Goal: Find specific page/section: Find specific page/section

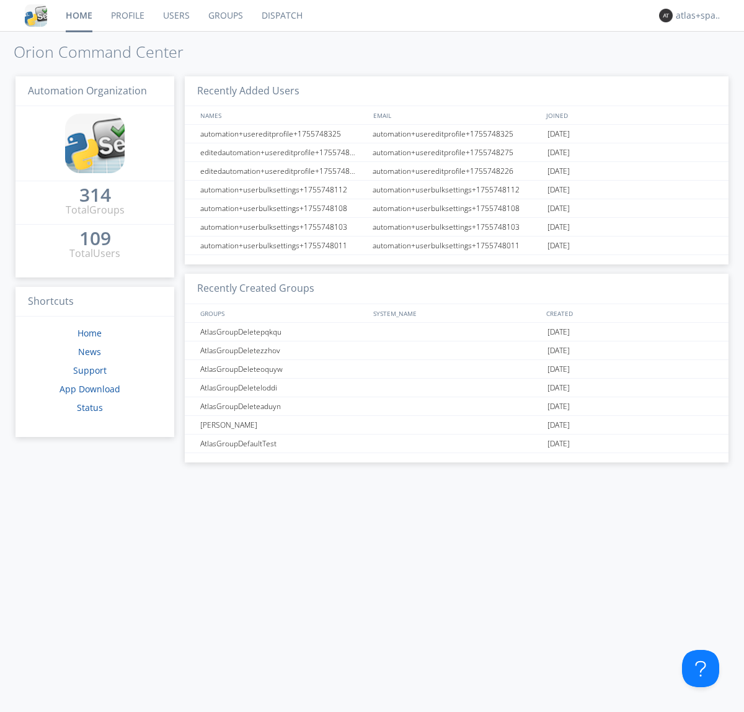
click at [281, 16] on link "Dispatch" at bounding box center [282, 15] width 60 height 31
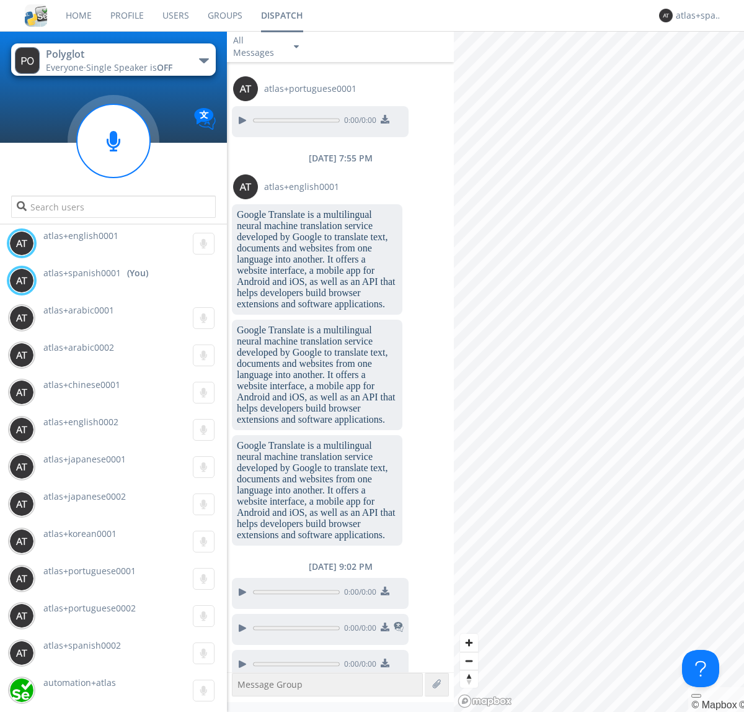
scroll to position [961, 0]
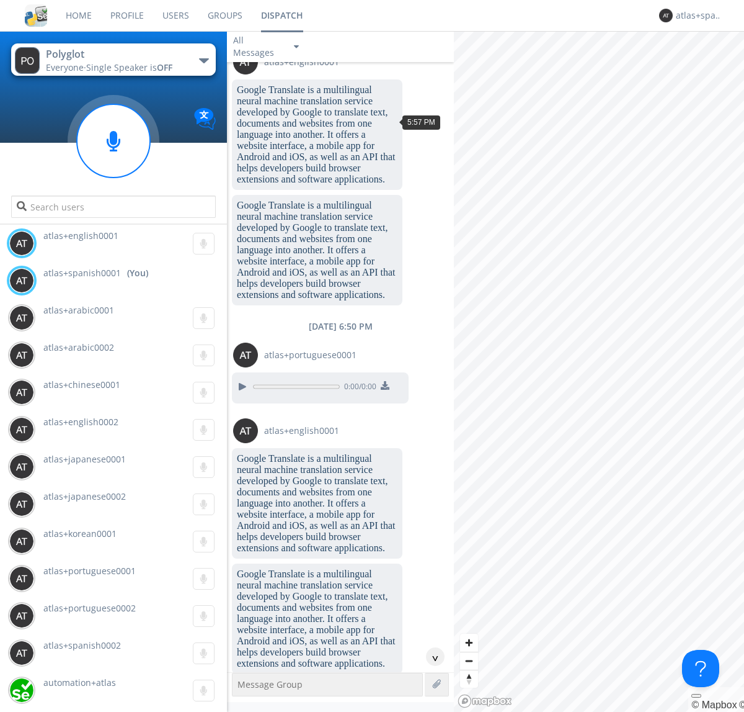
scroll to position [1652, 0]
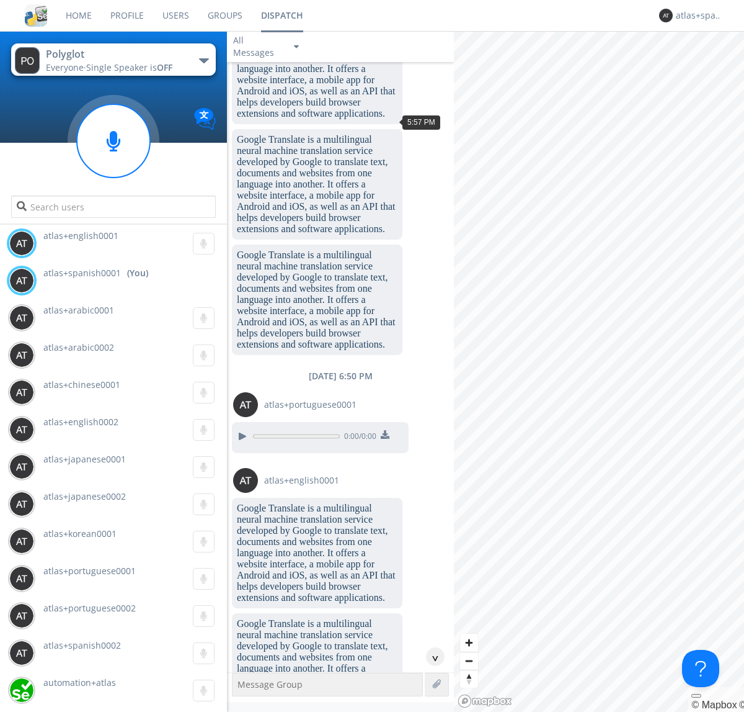
click at [431, 656] on div "^" at bounding box center [435, 656] width 19 height 19
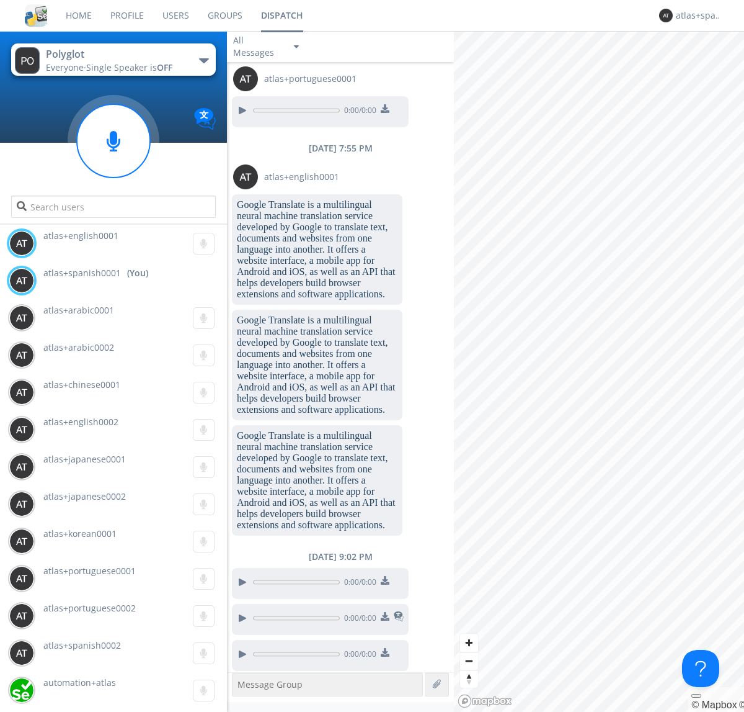
scroll to position [2630, 0]
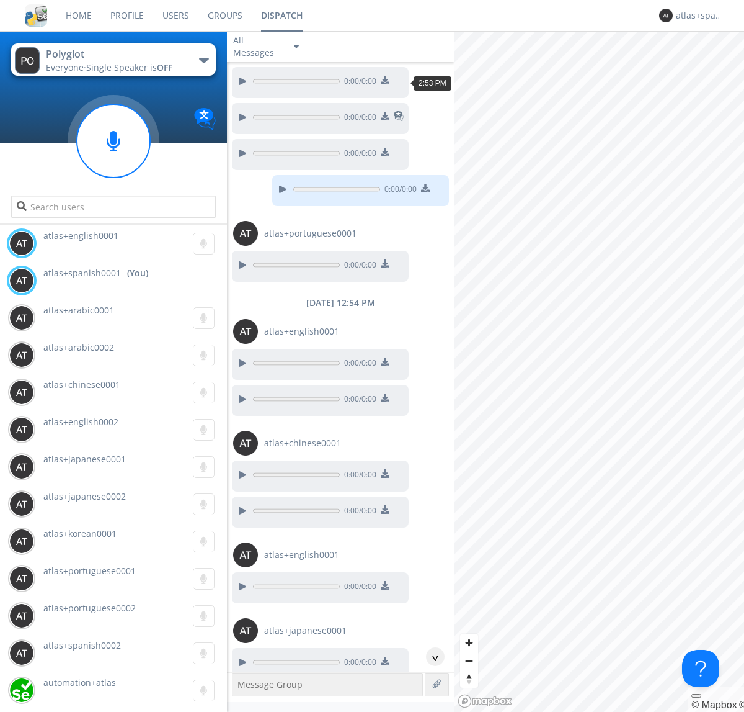
scroll to position [1737, 0]
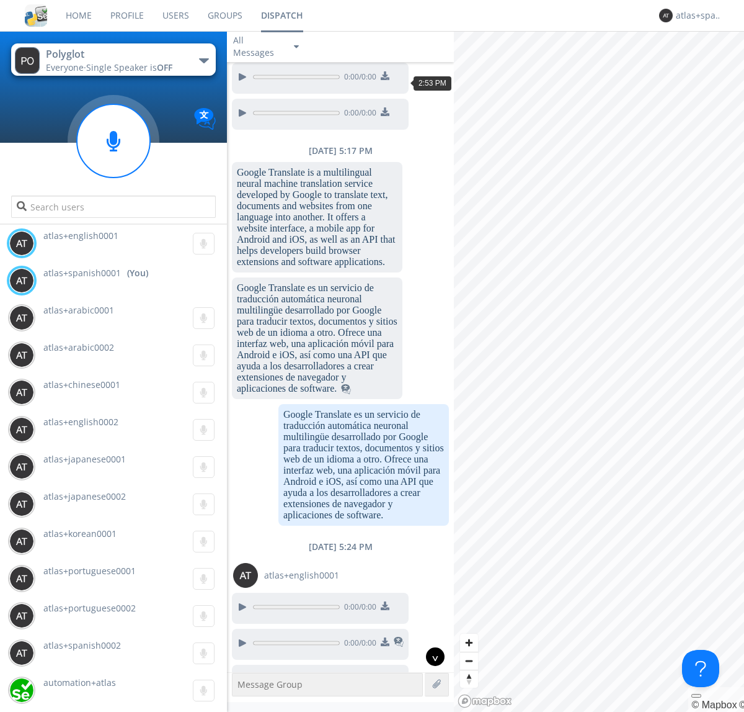
click at [431, 656] on div "^" at bounding box center [435, 656] width 19 height 19
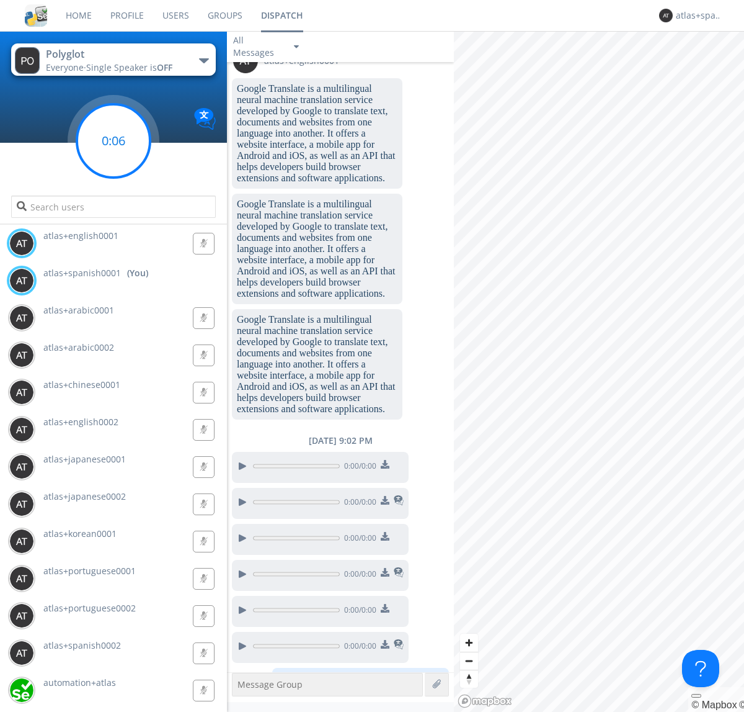
scroll to position [4321, 0]
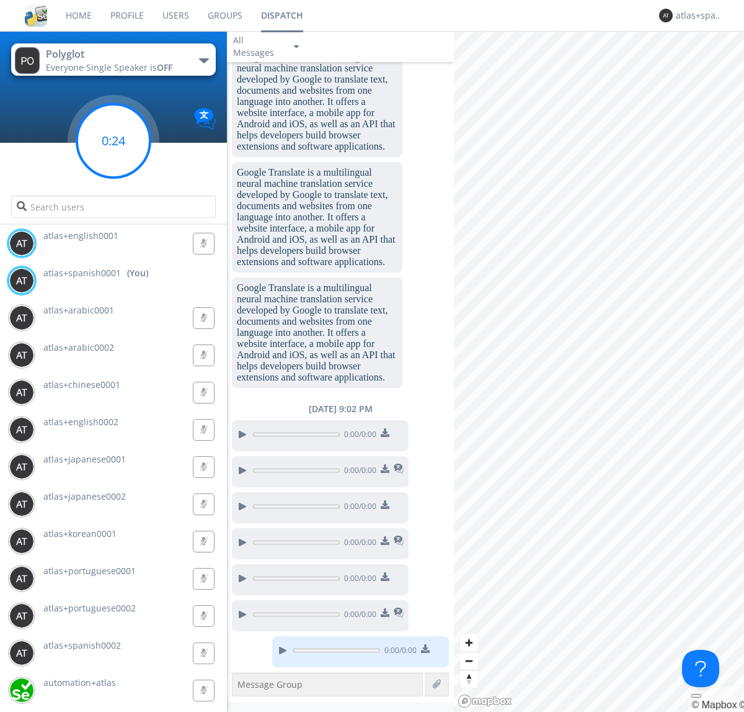
click at [114, 141] on g at bounding box center [113, 140] width 73 height 73
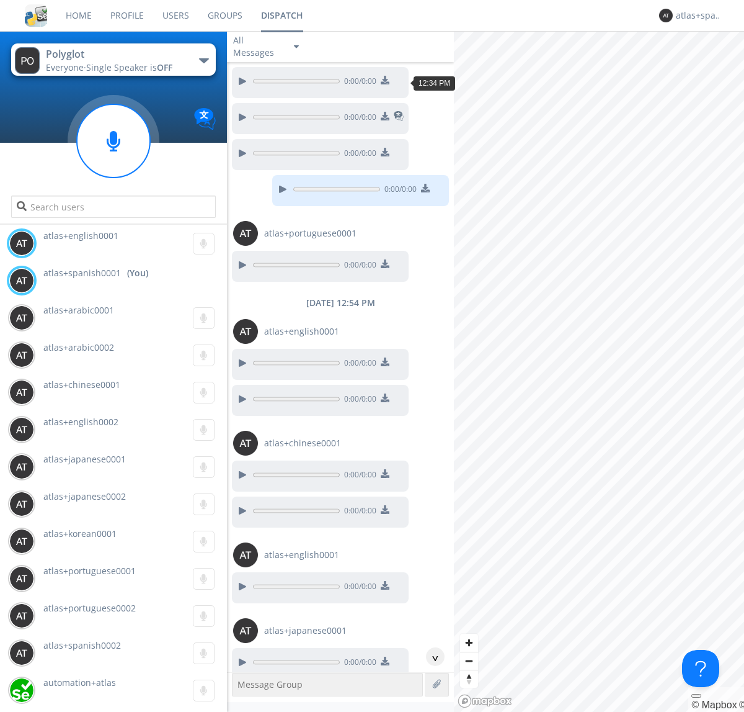
scroll to position [486, 0]
click at [431, 656] on div "^" at bounding box center [435, 656] width 19 height 19
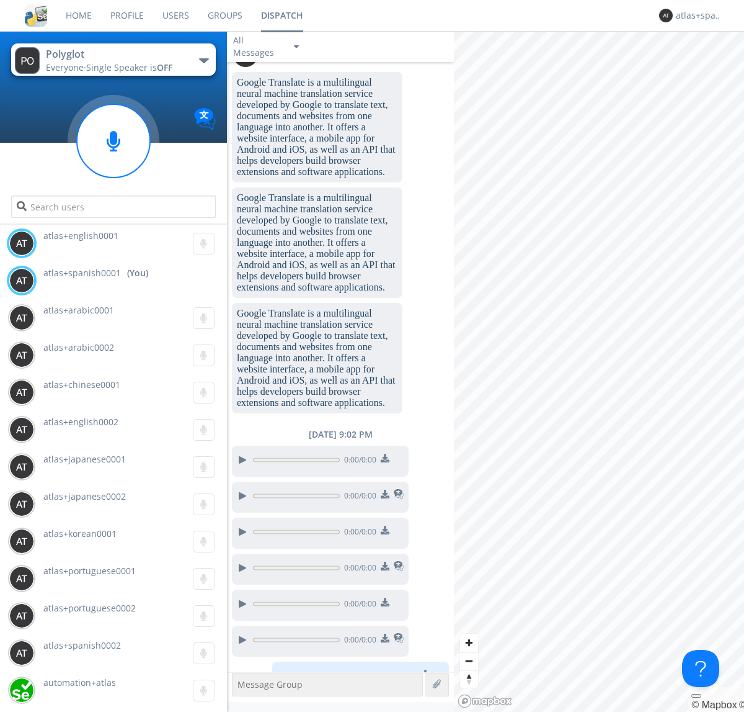
scroll to position [4713, 0]
